Goal: Information Seeking & Learning: Learn about a topic

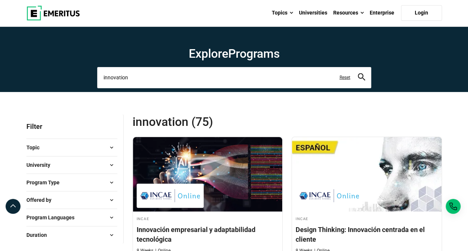
click at [194, 81] on input "innovation" at bounding box center [234, 77] width 274 height 21
click at [192, 80] on input "innovation" at bounding box center [234, 77] width 274 height 21
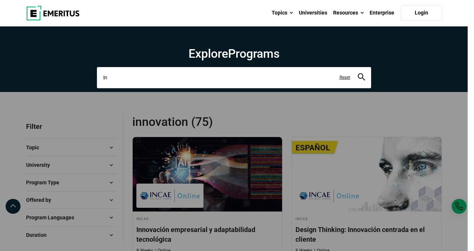
type input "i"
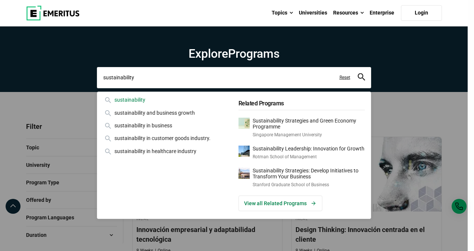
type input "sustainability"
click at [158, 99] on div "sustainability" at bounding box center [166, 100] width 126 height 8
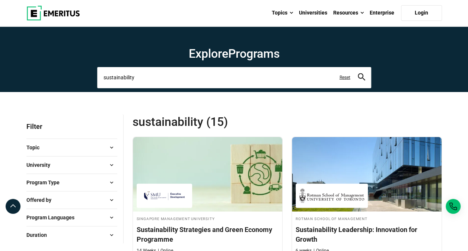
click at [196, 79] on input "sustainability" at bounding box center [234, 77] width 274 height 21
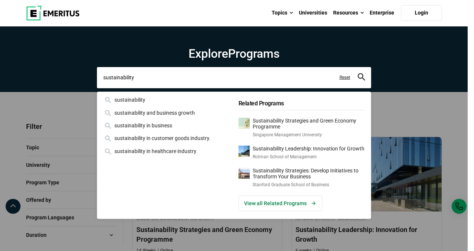
click at [196, 79] on input "sustainability" at bounding box center [234, 77] width 274 height 21
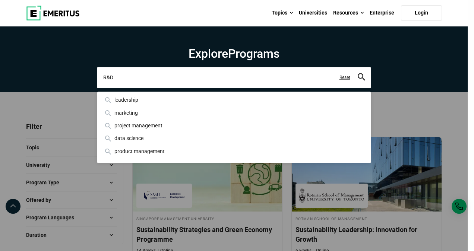
click at [365, 72] on input "R&D" at bounding box center [234, 77] width 274 height 21
type input "R&D"
click at [365, 74] on icon "search" at bounding box center [361, 76] width 7 height 7
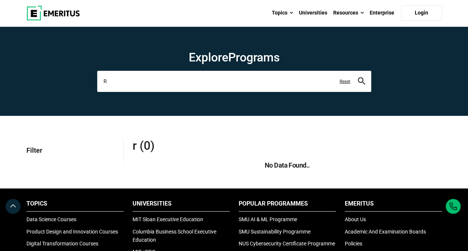
click at [244, 83] on input "R" at bounding box center [234, 81] width 274 height 21
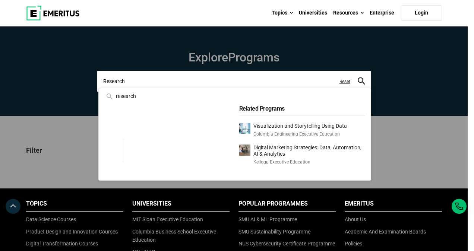
type input "Research"
click at [358, 77] on button "search" at bounding box center [361, 81] width 7 height 9
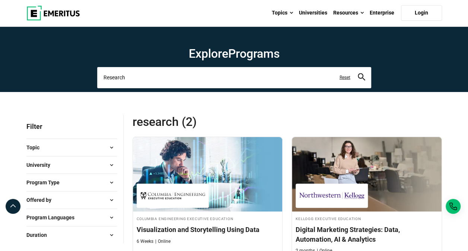
click at [177, 74] on input "Research" at bounding box center [234, 77] width 274 height 21
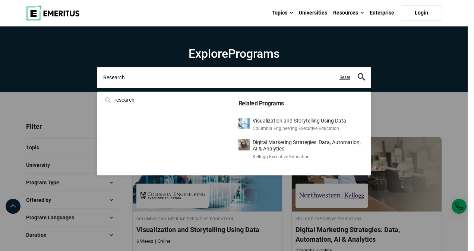
click at [177, 74] on input "Research" at bounding box center [234, 77] width 274 height 21
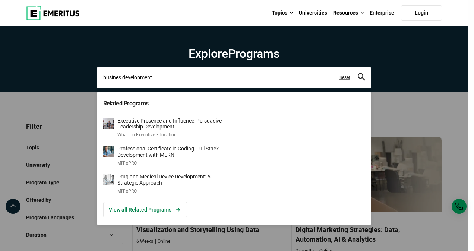
click at [110, 79] on input "busines development" at bounding box center [234, 77] width 274 height 21
click at [119, 79] on input "busines development" at bounding box center [234, 77] width 274 height 21
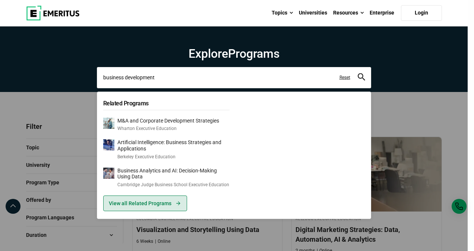
type input "business development"
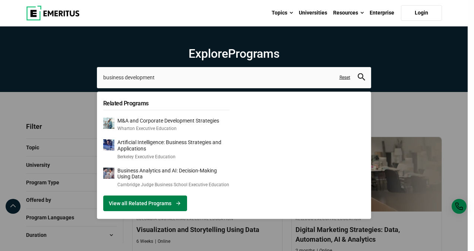
click at [139, 200] on link "View all Related Programs" at bounding box center [145, 204] width 84 height 16
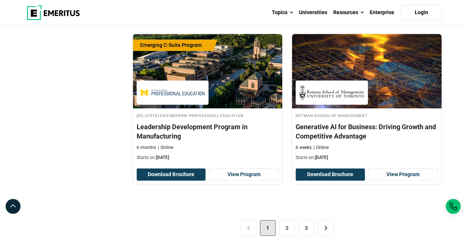
scroll to position [1639, 0]
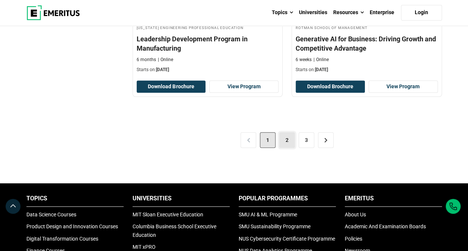
click at [293, 132] on link "2" at bounding box center [287, 140] width 16 height 16
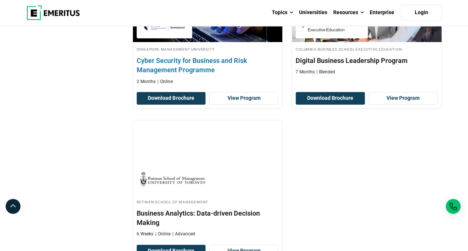
scroll to position [1527, 0]
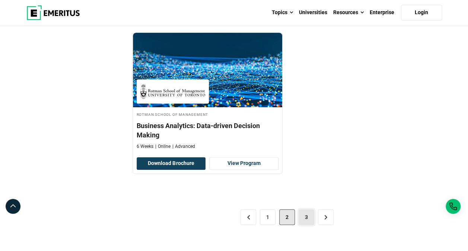
click at [309, 210] on link "3" at bounding box center [307, 217] width 16 height 16
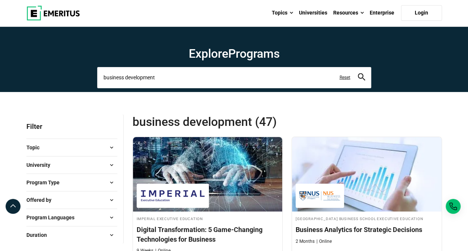
click at [160, 77] on input "business development" at bounding box center [234, 77] width 274 height 21
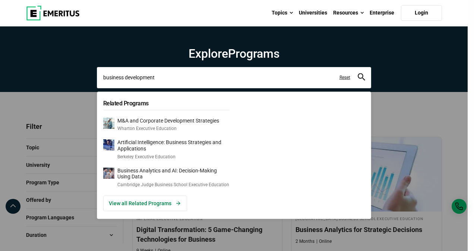
click at [160, 77] on input "business development" at bounding box center [234, 77] width 274 height 21
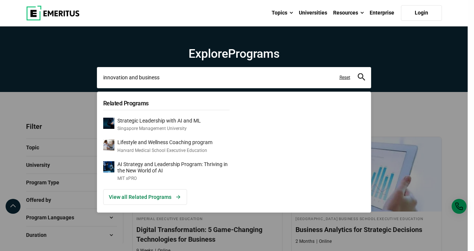
type input "innovation and business"
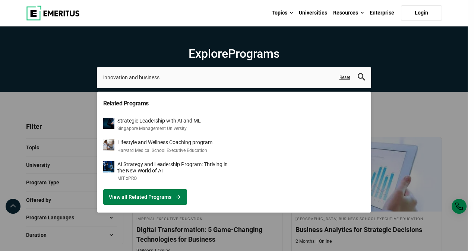
click at [136, 202] on link "View all Related Programs" at bounding box center [145, 197] width 84 height 16
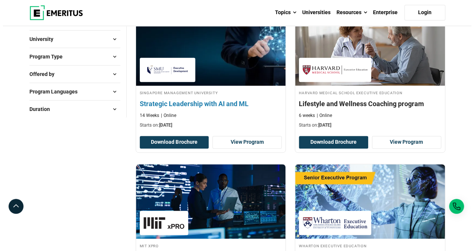
scroll to position [37, 0]
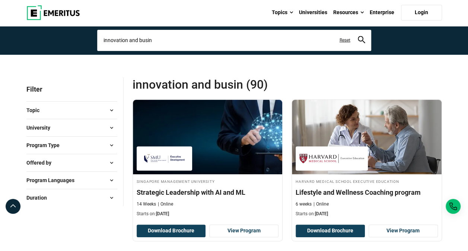
click at [170, 39] on input "innovation and busin" at bounding box center [234, 40] width 274 height 21
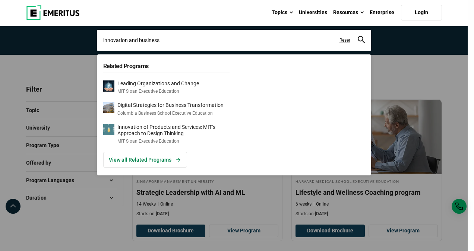
type input "innovation and business"
click at [361, 41] on icon "search" at bounding box center [361, 39] width 7 height 7
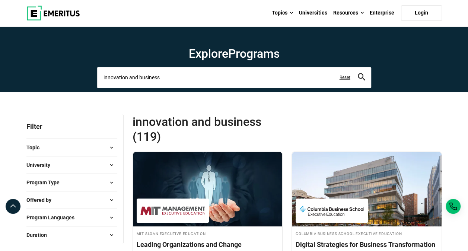
click at [172, 72] on input "innovation and business" at bounding box center [234, 77] width 274 height 21
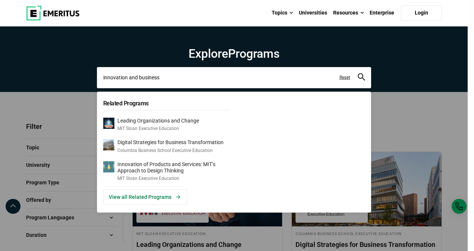
click at [172, 72] on input "innovation and business" at bounding box center [234, 77] width 274 height 21
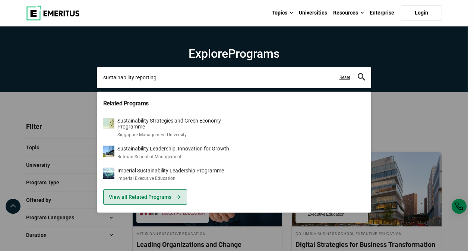
type input "sustainability reporting"
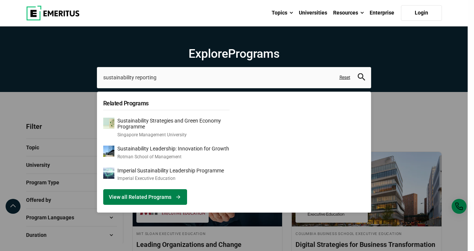
click at [163, 195] on link "View all Related Programs" at bounding box center [145, 197] width 84 height 16
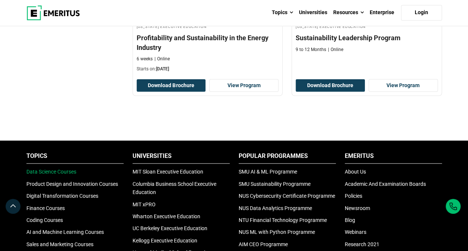
scroll to position [521, 0]
